Goal: Task Accomplishment & Management: Manage account settings

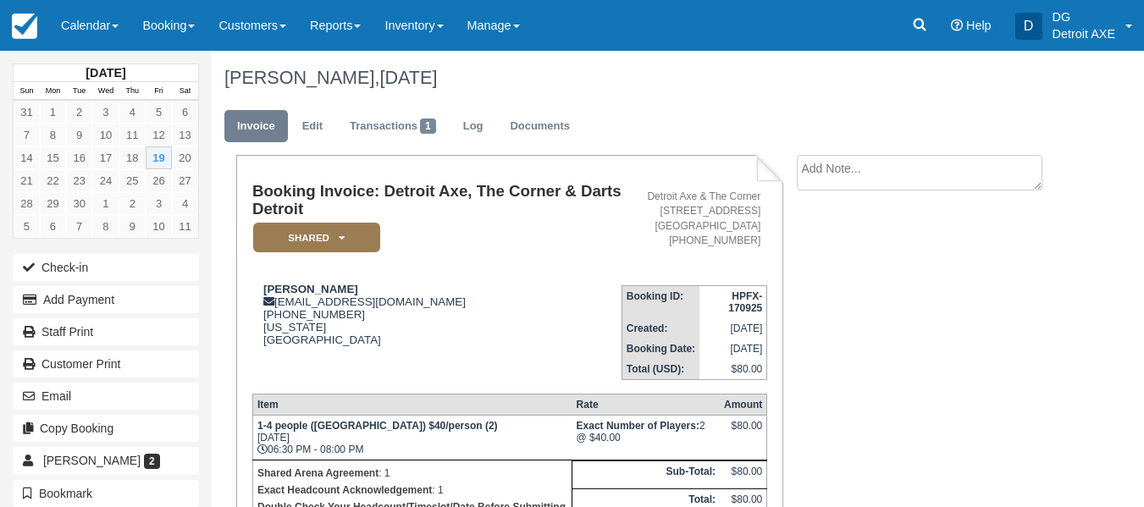
scroll to position [65, 0]
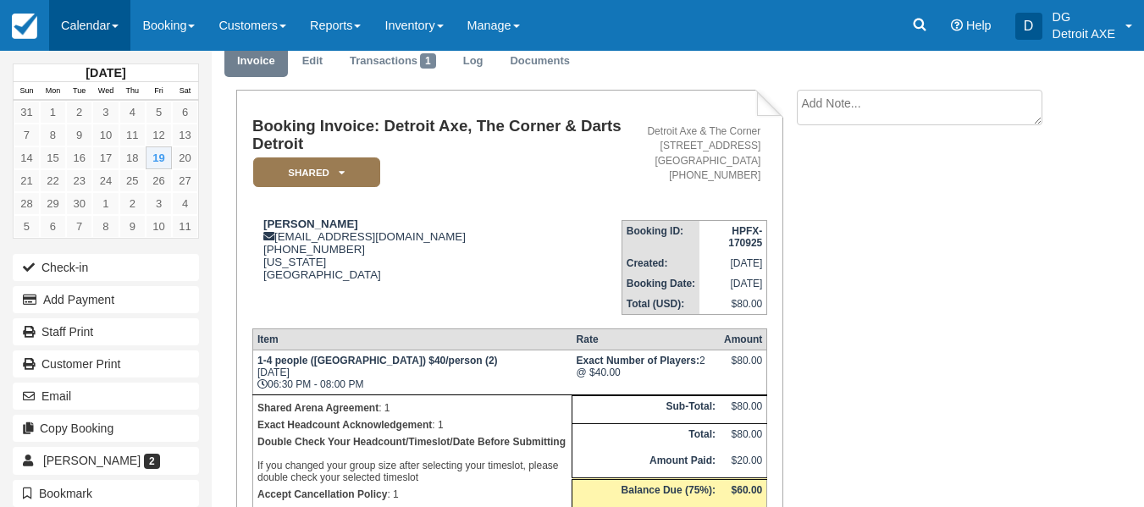
click at [117, 26] on span at bounding box center [115, 26] width 7 height 3
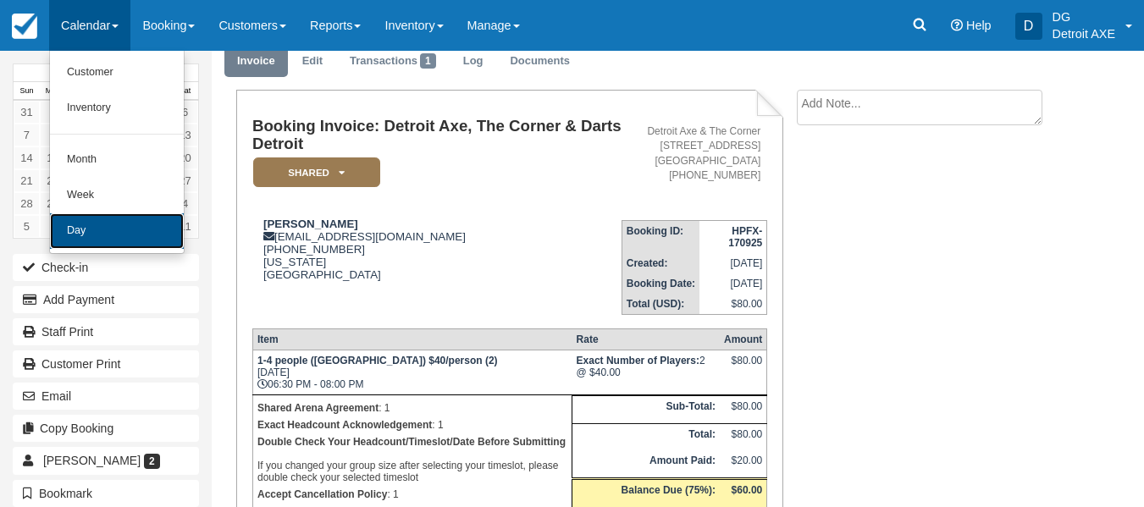
click at [133, 246] on link "Day" at bounding box center [117, 231] width 134 height 36
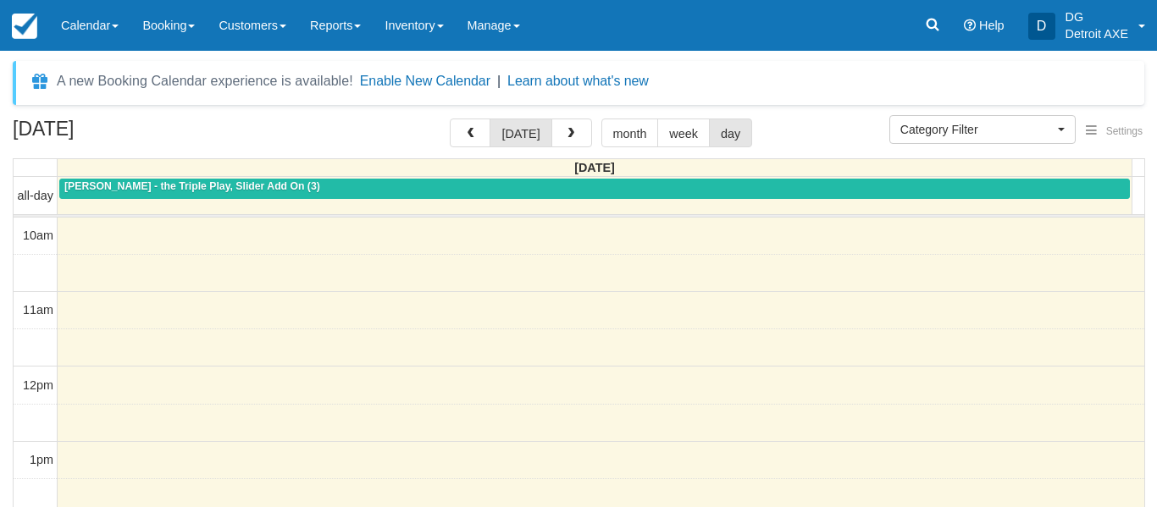
select select
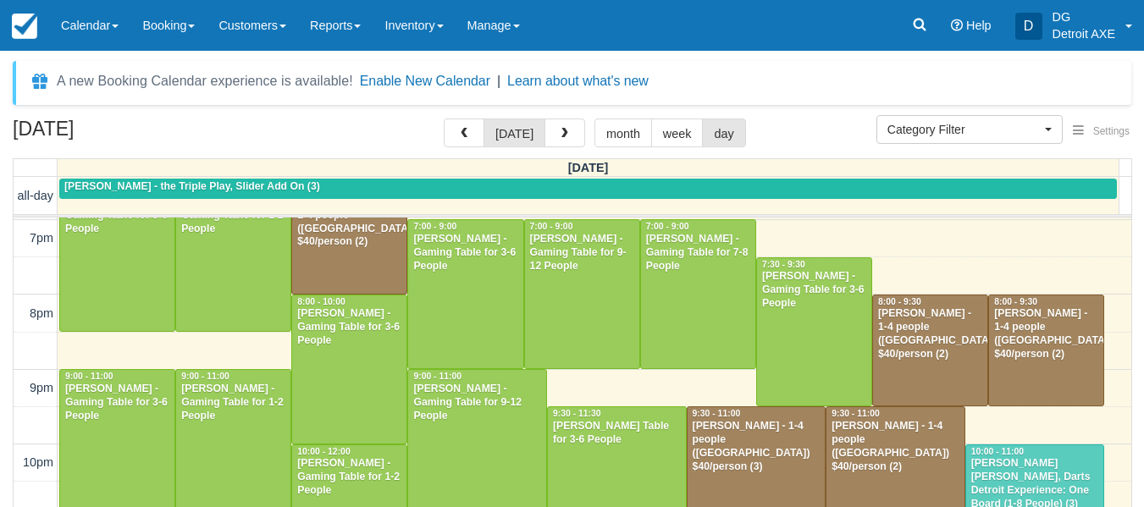
scroll to position [716, 0]
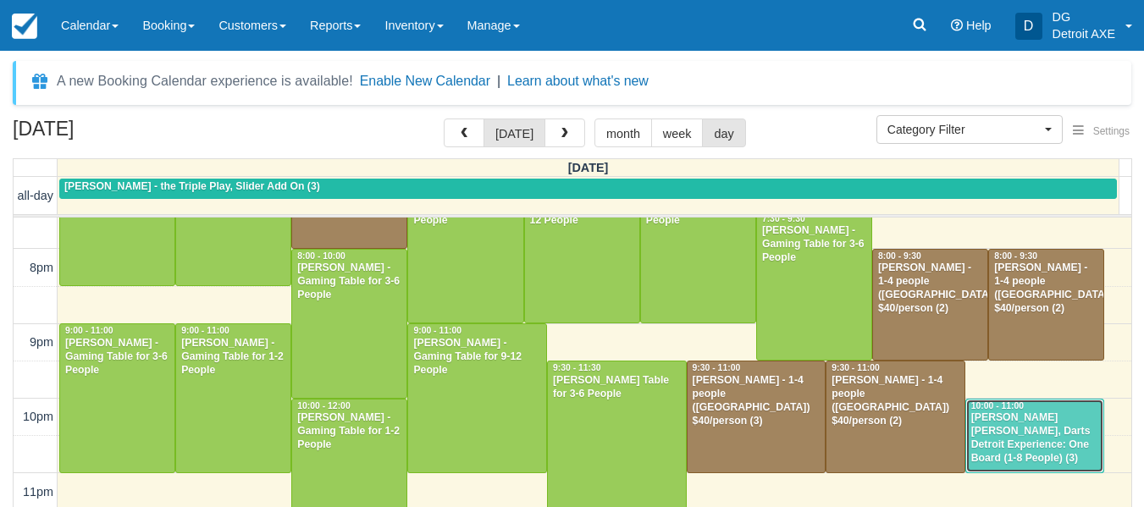
click at [1019, 421] on div "Emily Chamberlain - Dart Thrower, Darts Detroit Experience: One Board (1-8 Peop…" at bounding box center [1035, 439] width 130 height 54
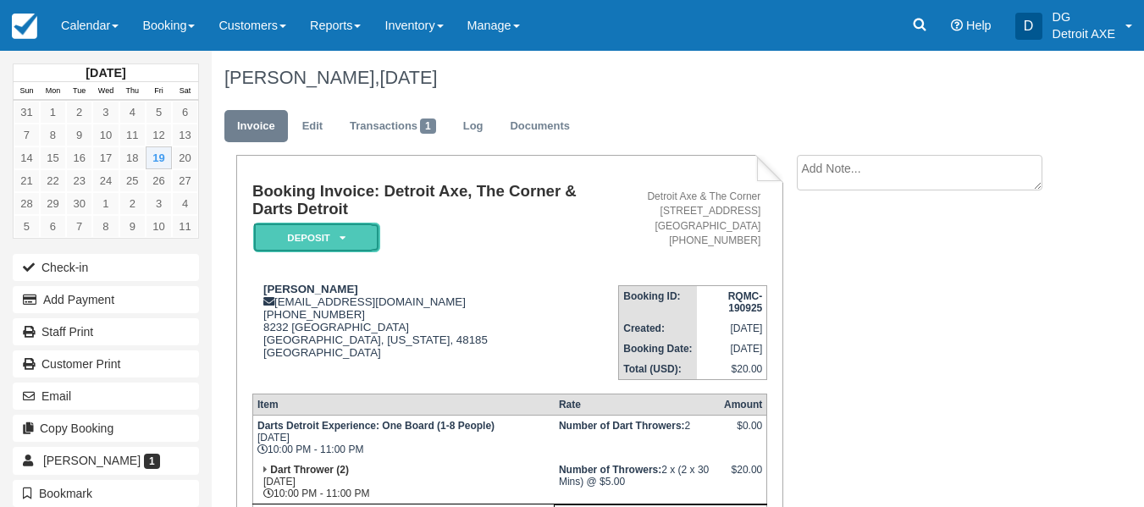
click at [331, 240] on em "Deposit" at bounding box center [316, 238] width 127 height 30
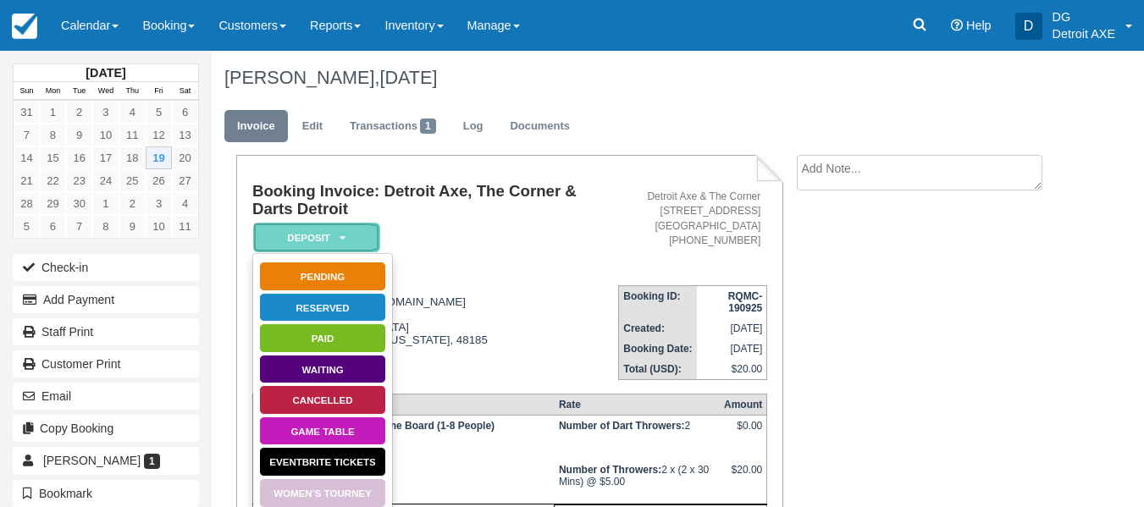
scroll to position [233, 0]
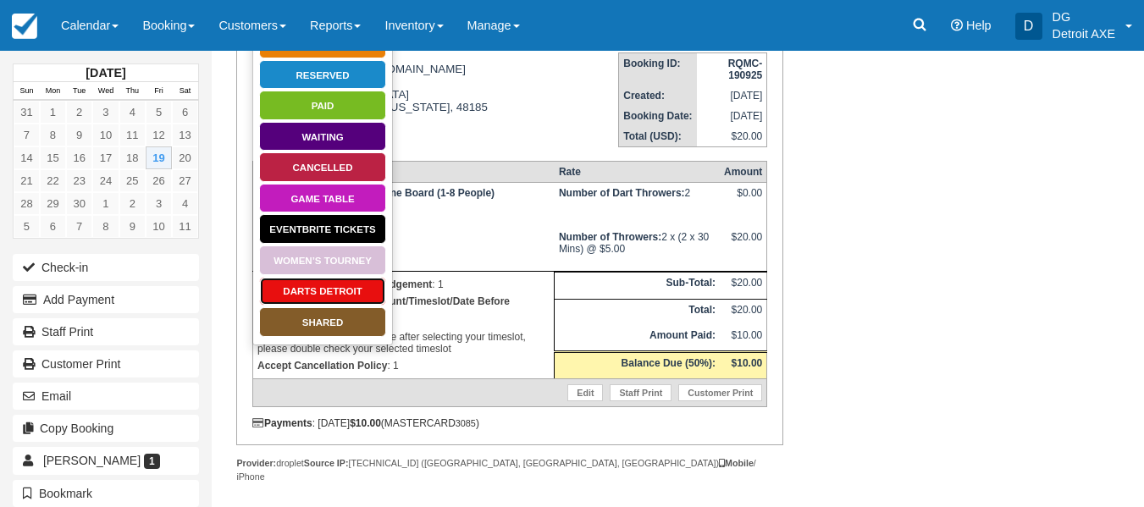
click at [342, 288] on link "Darts Detroit" at bounding box center [322, 292] width 127 height 30
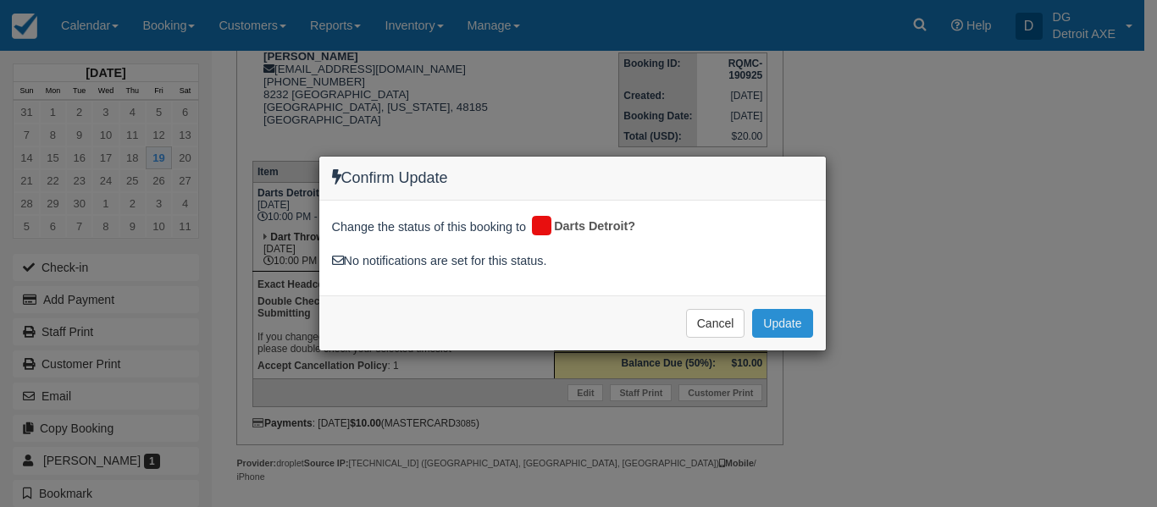
click at [794, 322] on button "Update" at bounding box center [782, 323] width 60 height 29
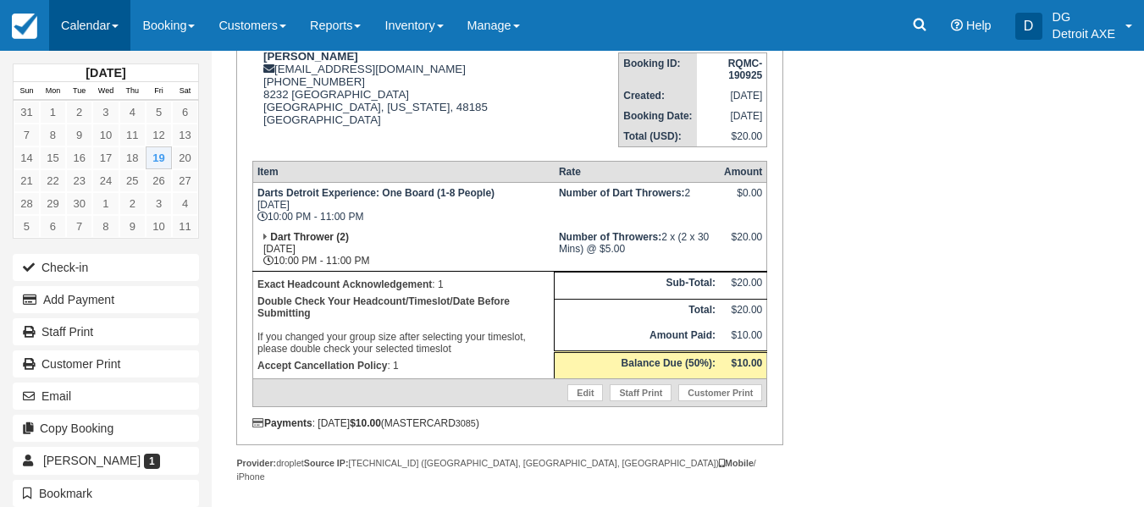
click at [108, 14] on link "Calendar" at bounding box center [89, 25] width 81 height 51
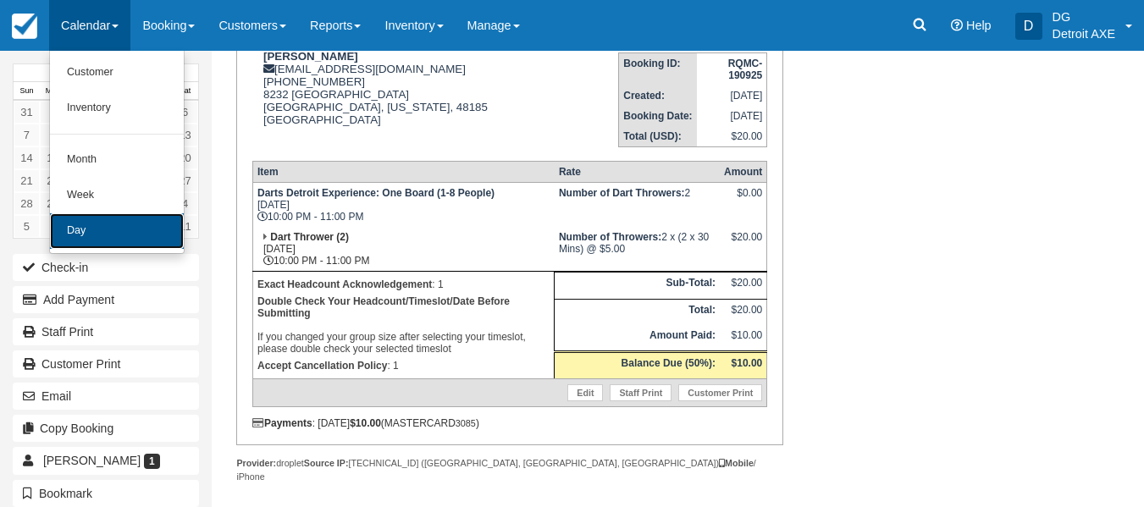
click at [157, 244] on link "Day" at bounding box center [117, 231] width 134 height 36
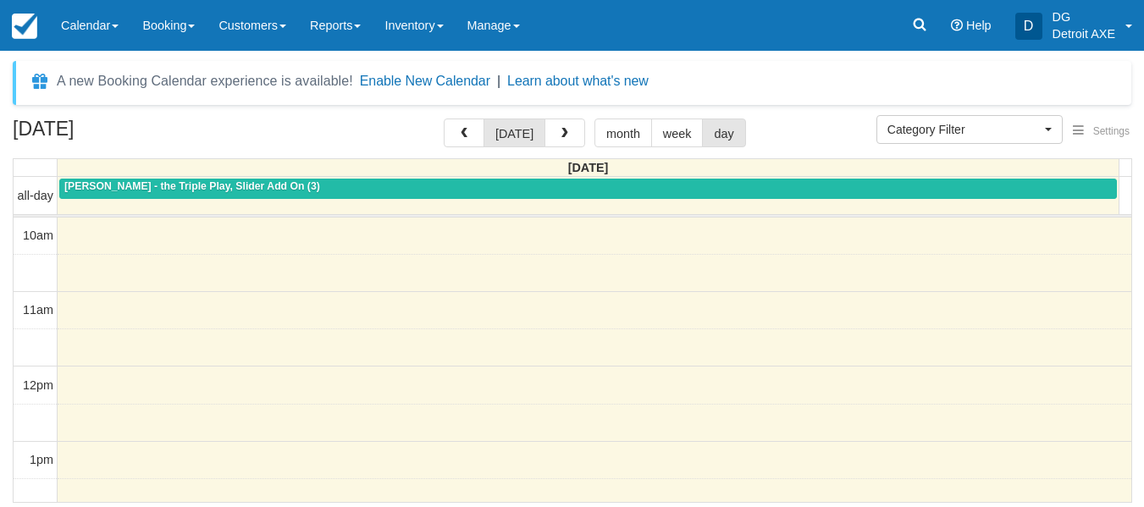
select select
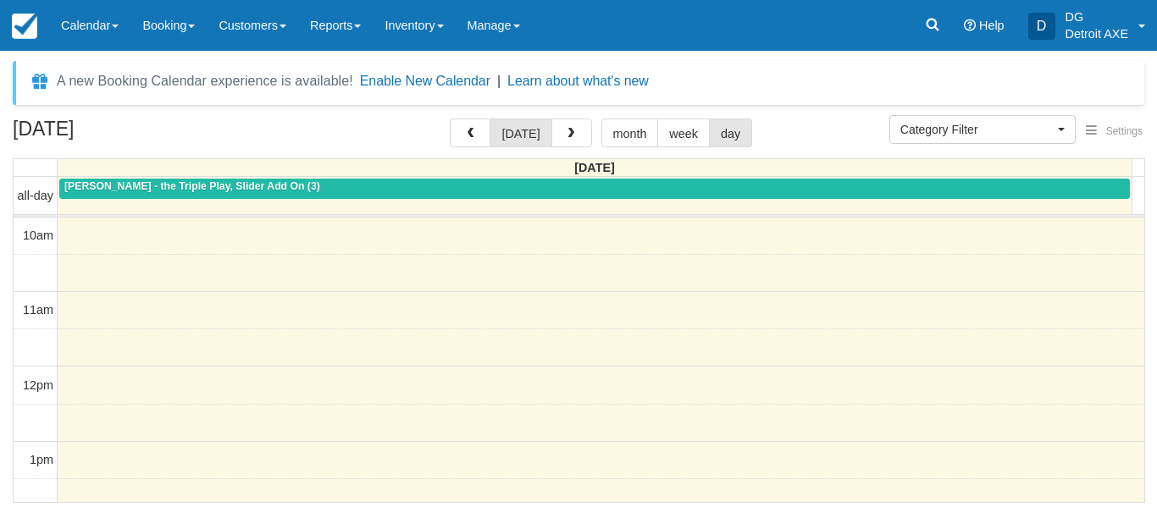
scroll to position [671, 0]
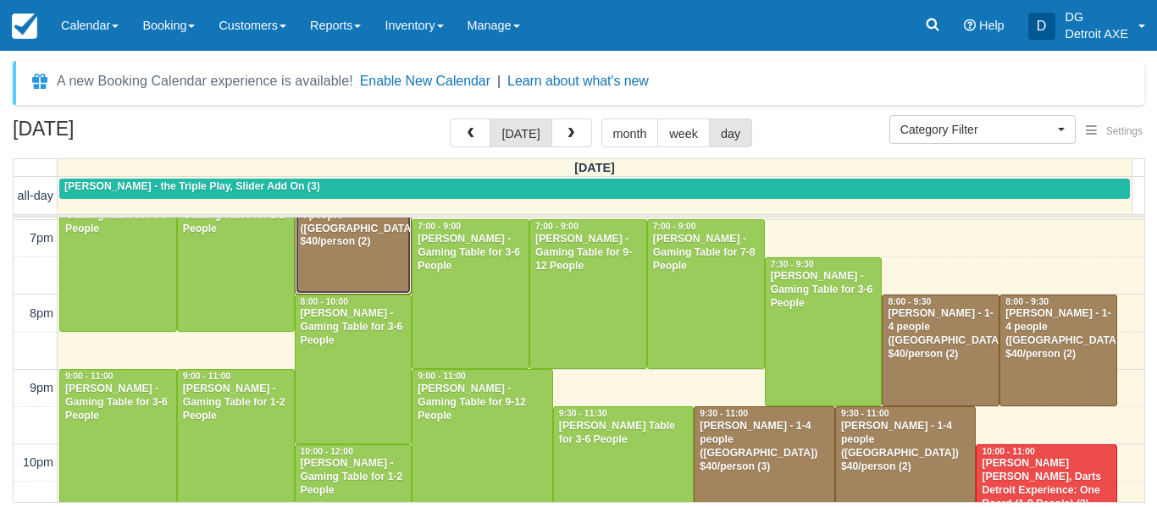
click at [359, 230] on div "Ari Sadler - 1-4 people (Shared Arena) $40/person (2)" at bounding box center [354, 223] width 108 height 54
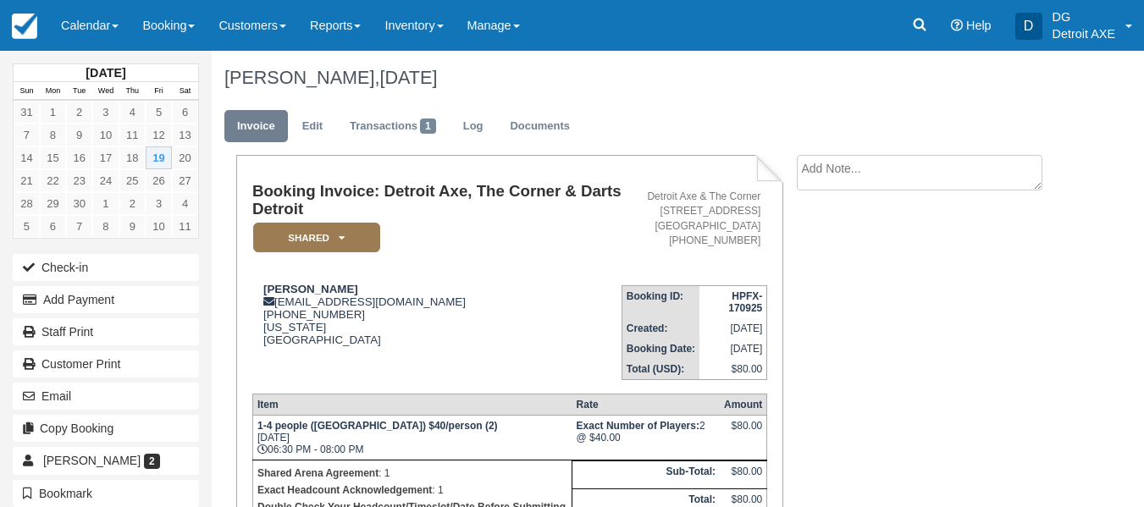
click at [664, 150] on ul "Invoice Edit Transactions 1 Log Documents" at bounding box center [640, 130] width 832 height 51
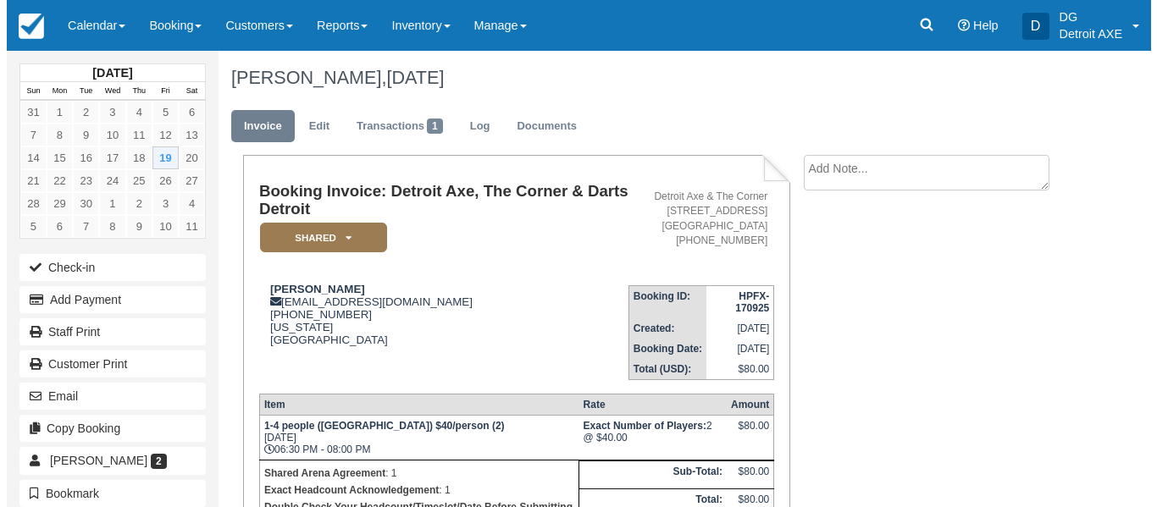
scroll to position [223, 0]
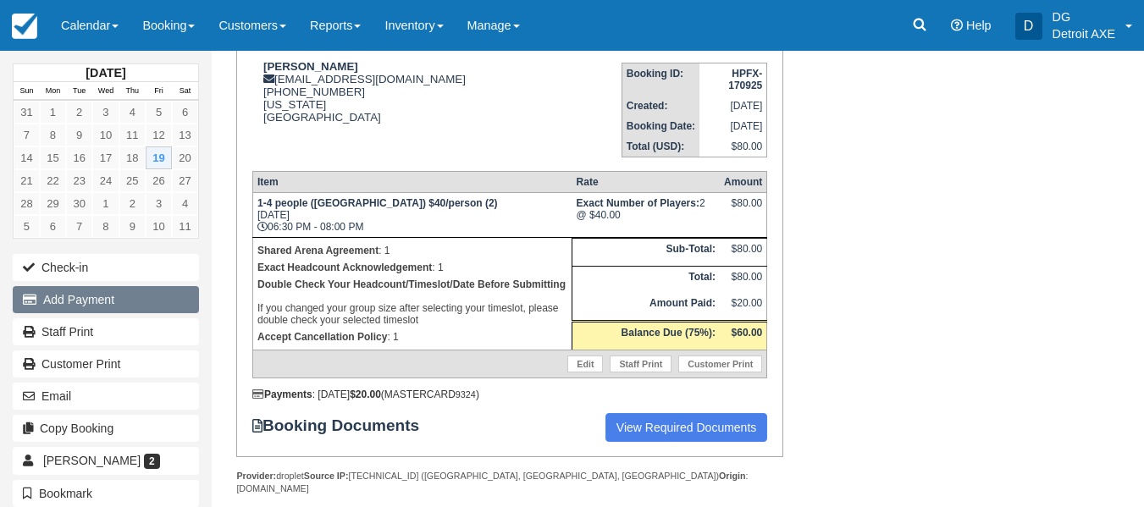
click at [172, 297] on button "Add Payment" at bounding box center [106, 299] width 186 height 27
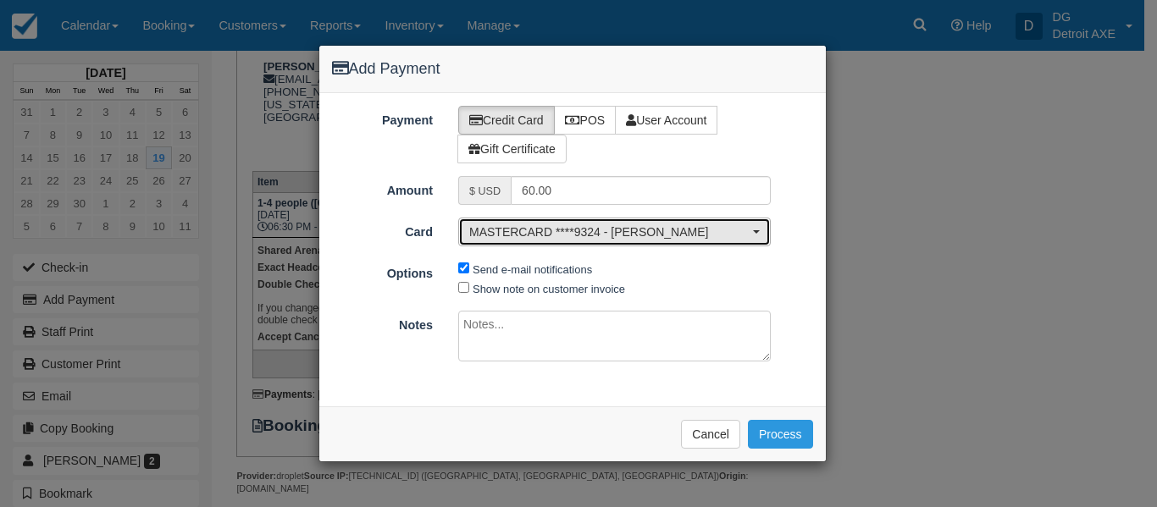
click at [749, 224] on button "MASTERCARD ****9324 - Ari Sadler" at bounding box center [614, 232] width 312 height 29
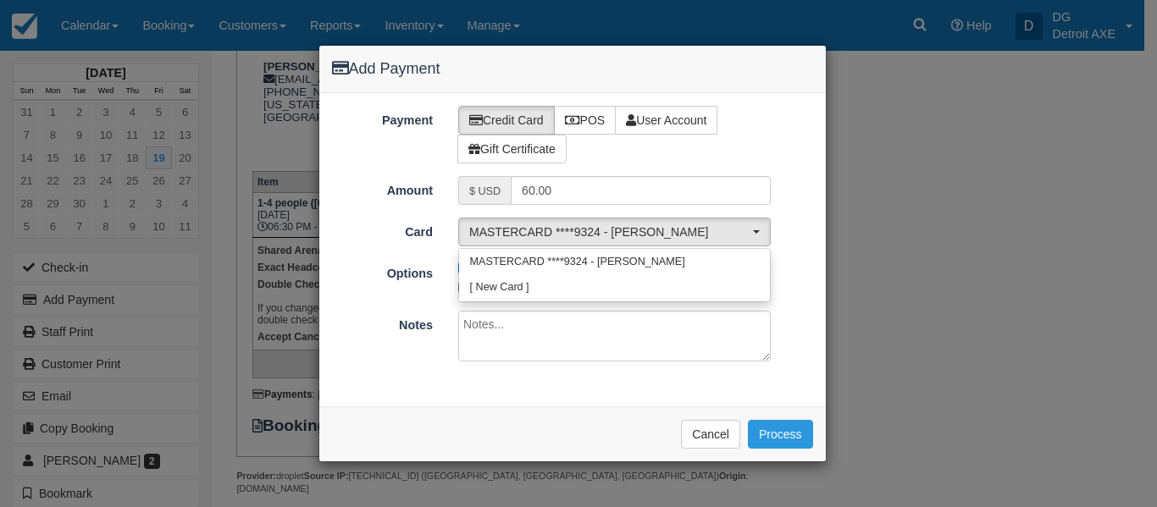
click at [814, 224] on div "Card MASTERCARD ****9324 - Ari Sadler MASTERCARD ****9324 - Ari Sadler [ New Ca…" at bounding box center [572, 232] width 506 height 29
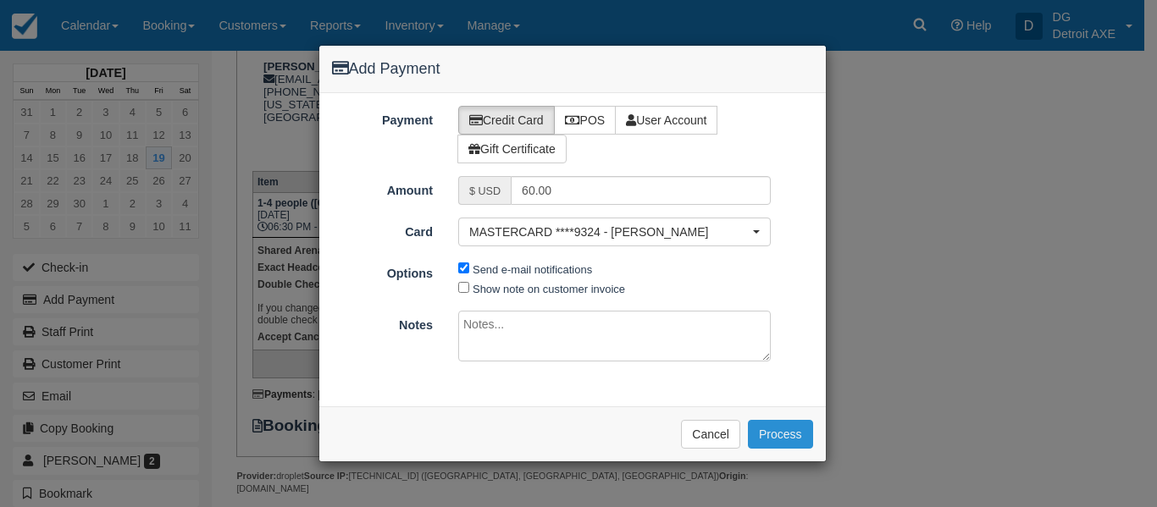
click at [791, 442] on button "Process" at bounding box center [780, 434] width 65 height 29
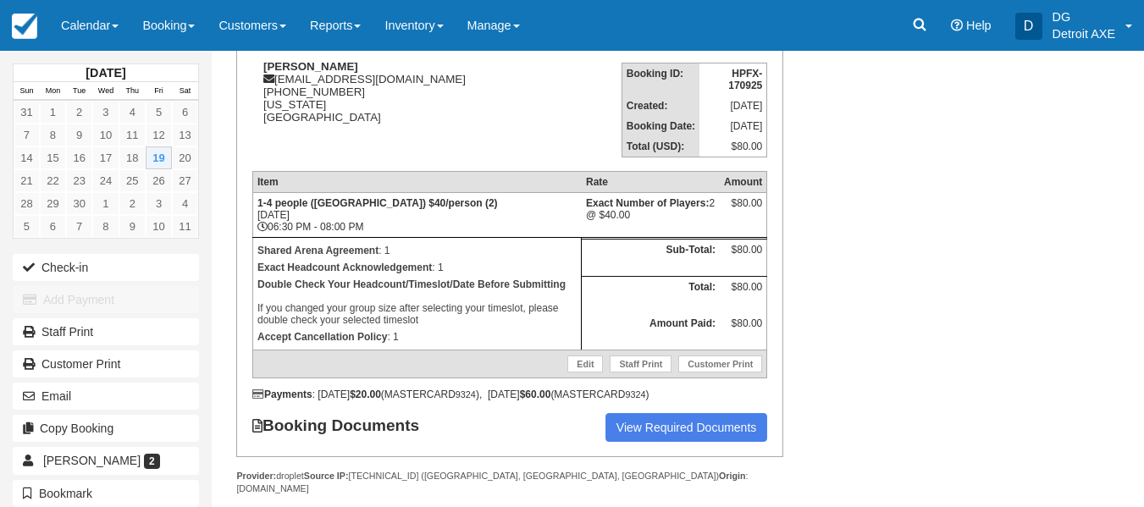
scroll to position [223, 0]
click at [90, 29] on link "Calendar" at bounding box center [89, 25] width 81 height 51
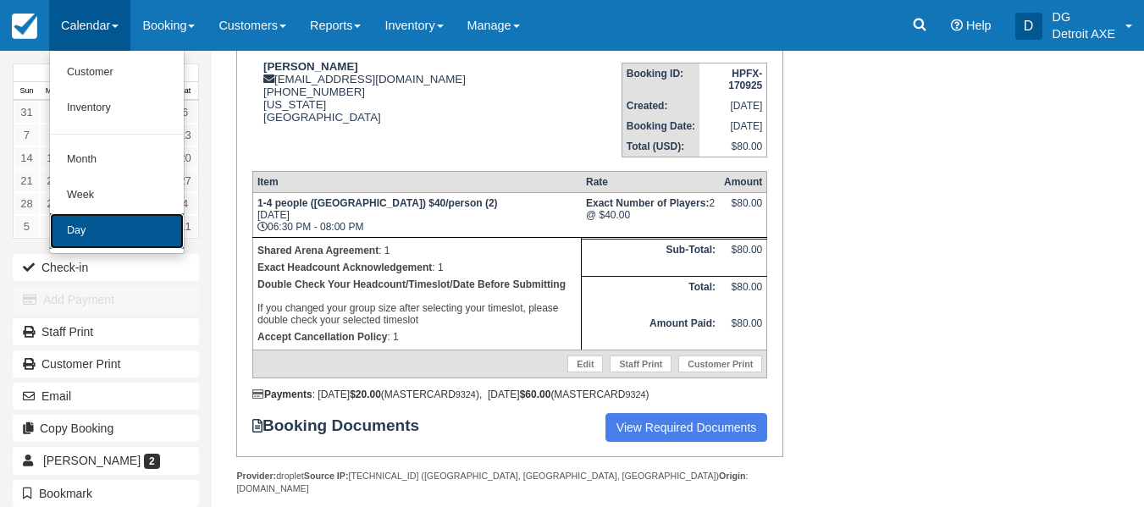
click at [146, 225] on link "Day" at bounding box center [117, 231] width 134 height 36
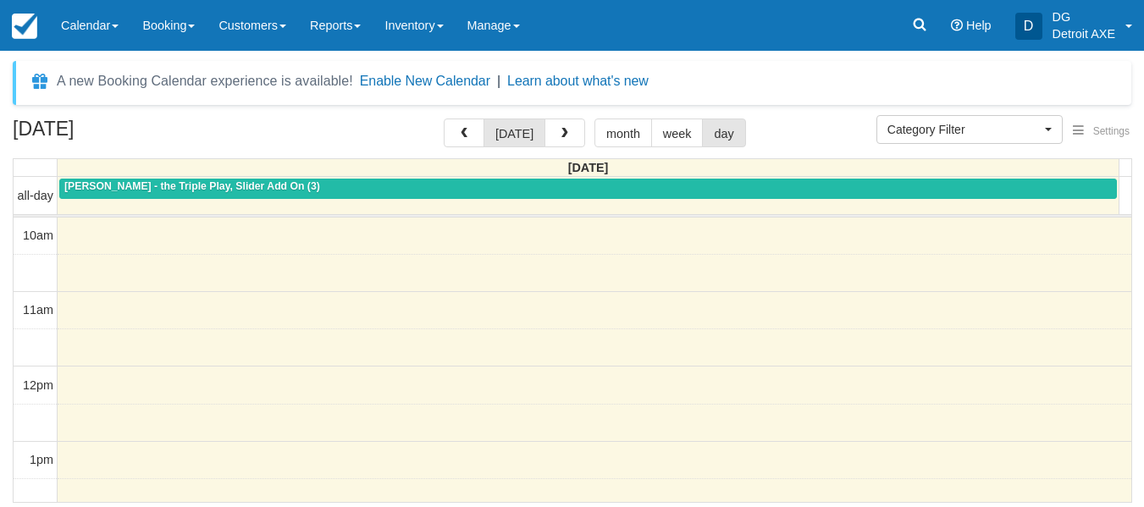
select select
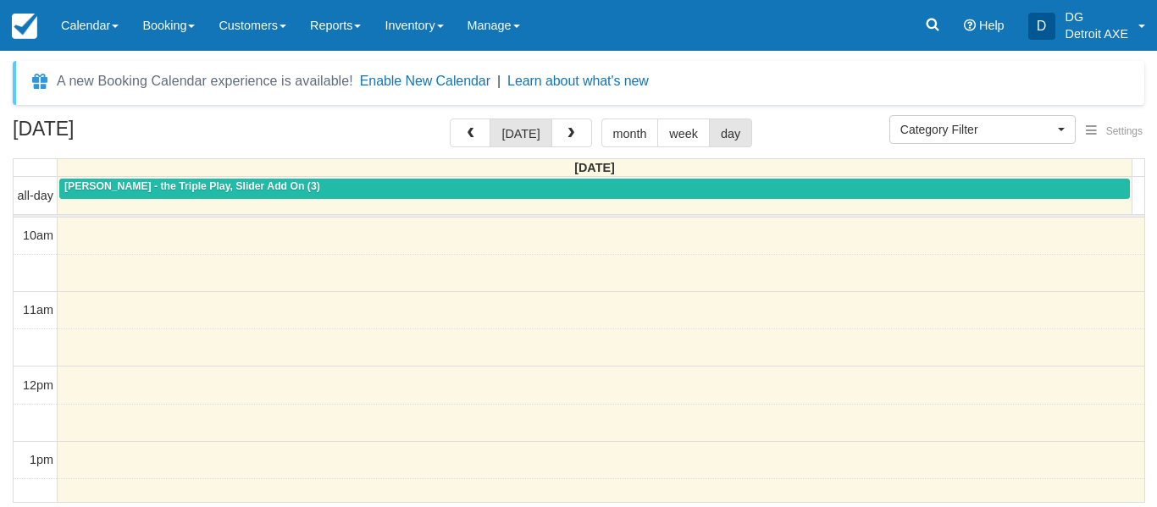
scroll to position [671, 0]
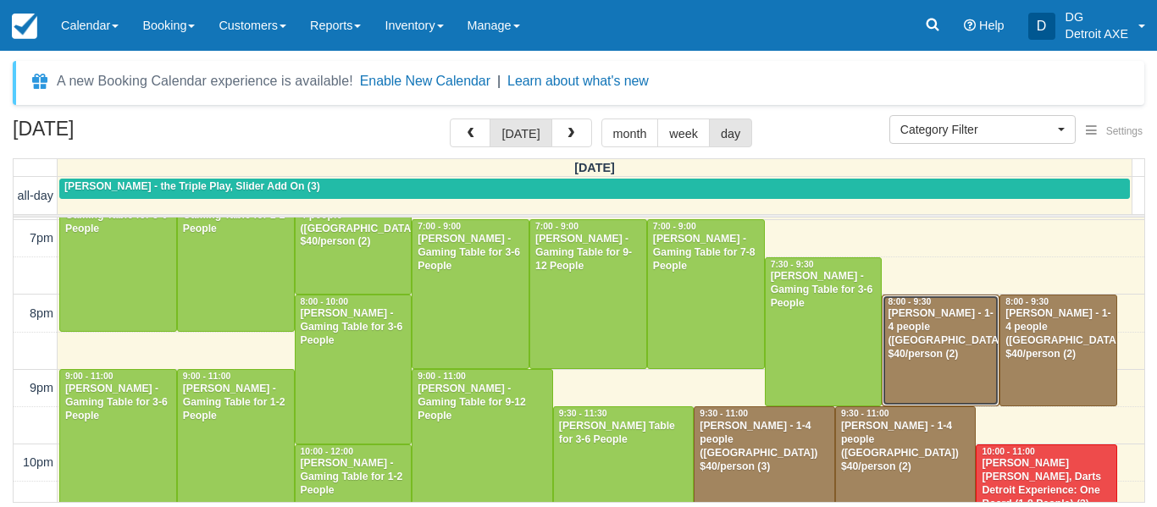
click at [932, 352] on div "Austin Karroma - 1-4 people (Shared Arena) $40/person (2)" at bounding box center [941, 334] width 108 height 54
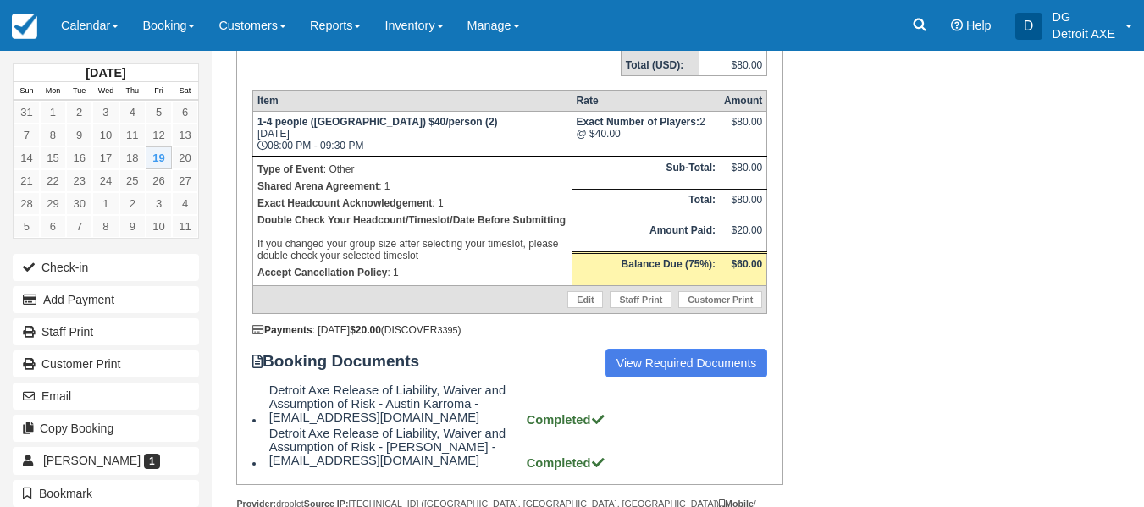
scroll to position [307, 0]
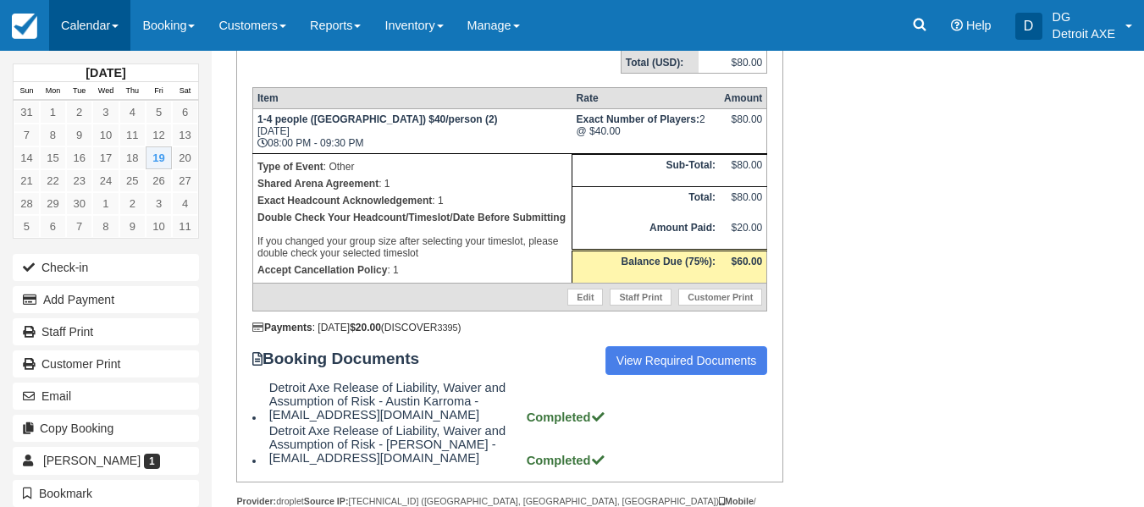
click at [89, 16] on link "Calendar" at bounding box center [89, 25] width 81 height 51
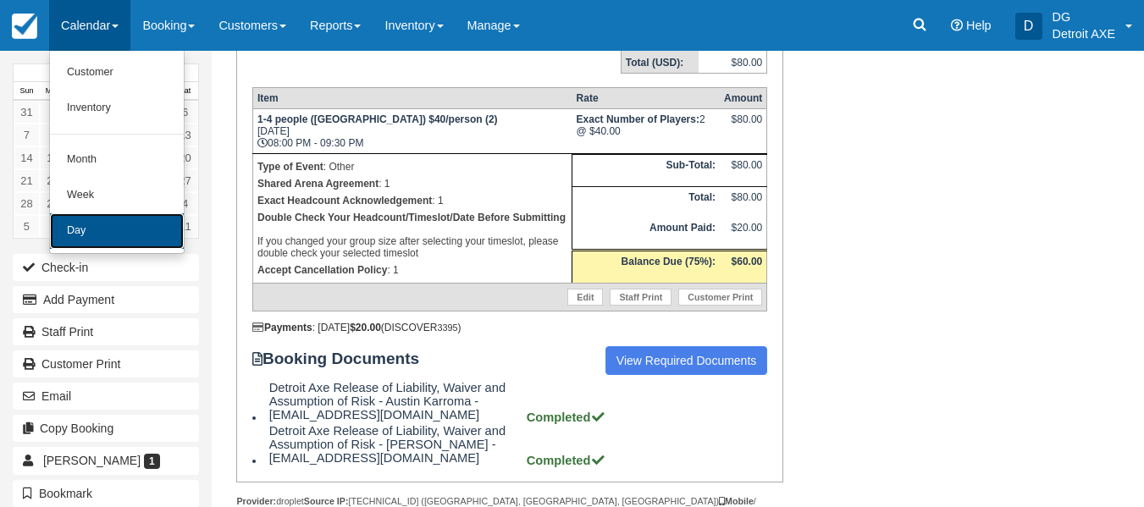
click at [113, 224] on link "Day" at bounding box center [117, 231] width 134 height 36
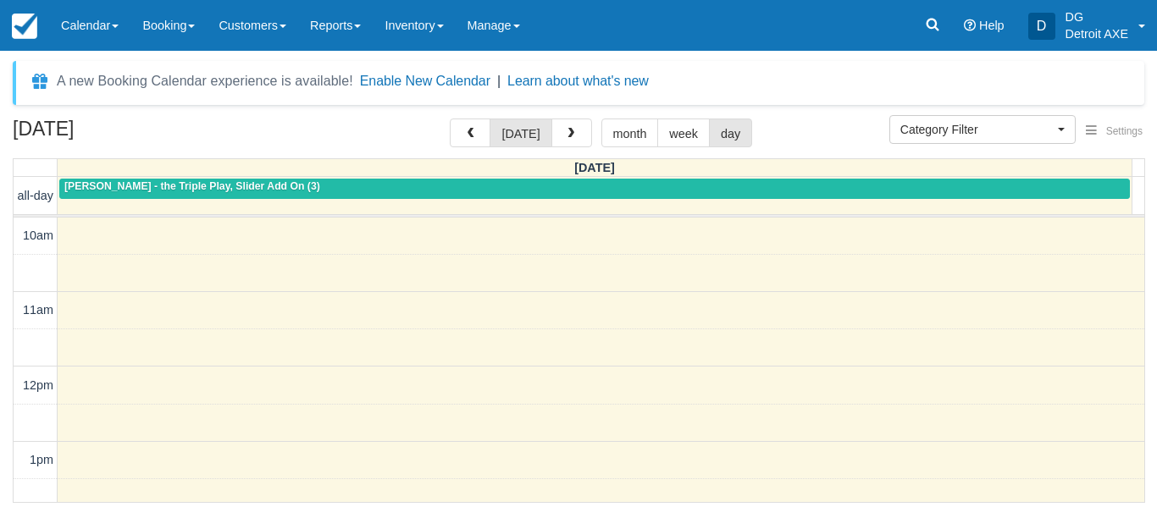
select select
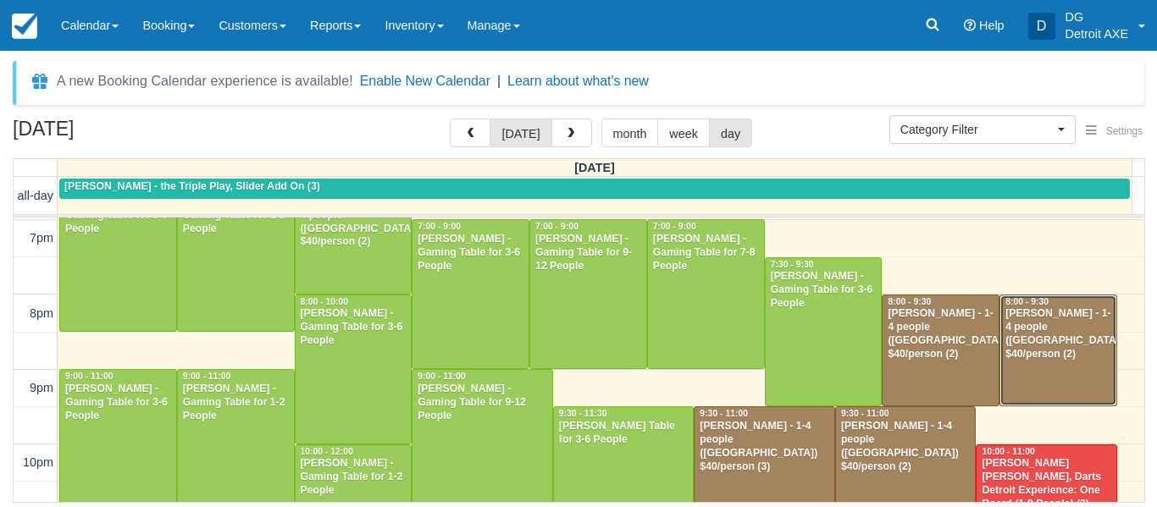
click at [1068, 334] on div "Matthew Smith - 1-4 people (Shared Arena) $40/person (2)" at bounding box center [1058, 334] width 108 height 54
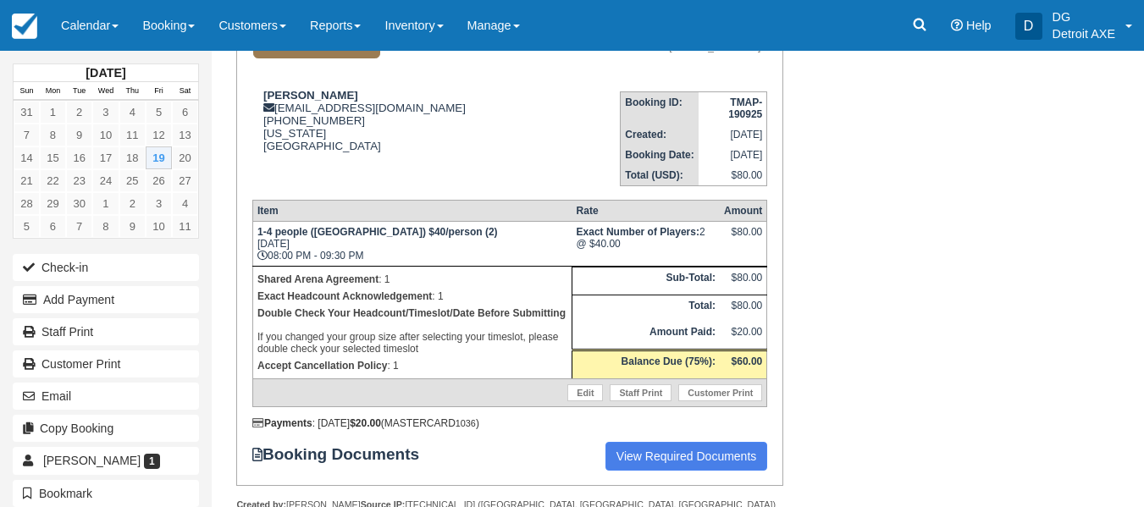
scroll to position [193, 0]
